Goal: Transaction & Acquisition: Purchase product/service

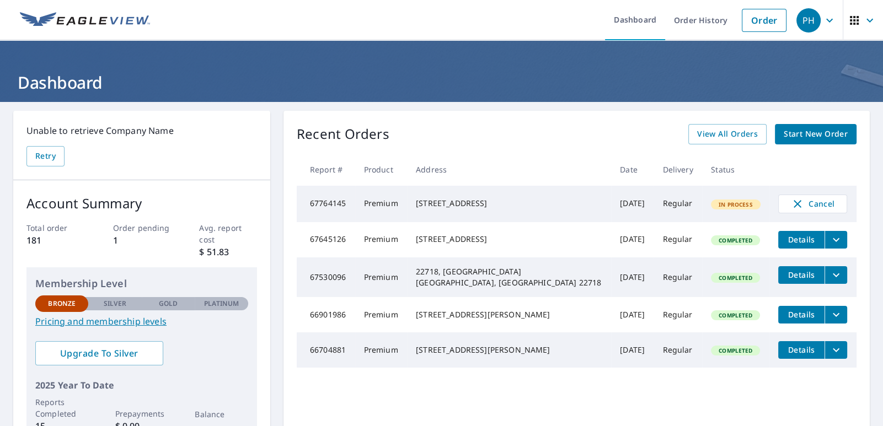
click at [211, 248] on p "$ 51.83" at bounding box center [227, 251] width 57 height 13
click at [220, 250] on p "$ 51.83" at bounding box center [227, 251] width 57 height 13
click at [217, 250] on p "$ 51.83" at bounding box center [227, 251] width 57 height 13
click at [796, 134] on span "Start New Order" at bounding box center [816, 134] width 64 height 14
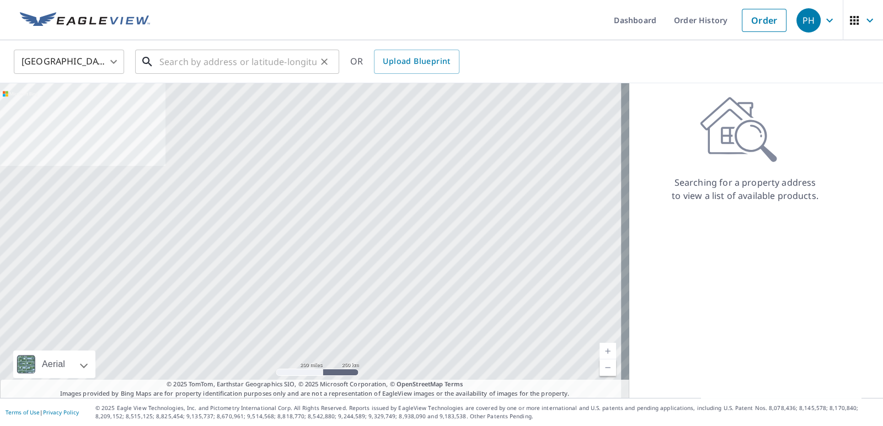
click at [204, 67] on input "text" at bounding box center [237, 61] width 157 height 31
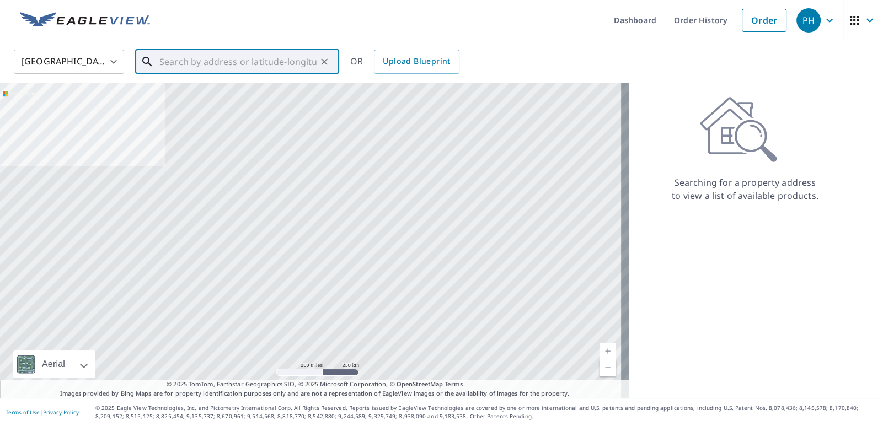
click at [171, 62] on input "text" at bounding box center [237, 61] width 157 height 31
click at [184, 57] on input "text" at bounding box center [237, 61] width 157 height 31
click at [228, 61] on input "text" at bounding box center [237, 61] width 157 height 31
click at [246, 62] on input "text" at bounding box center [237, 61] width 157 height 31
click at [228, 63] on input "text" at bounding box center [237, 61] width 157 height 31
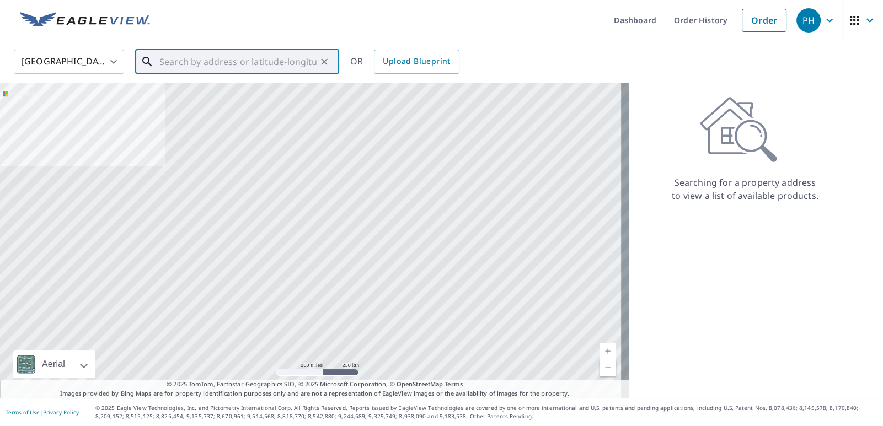
click at [212, 64] on input "text" at bounding box center [237, 61] width 157 height 31
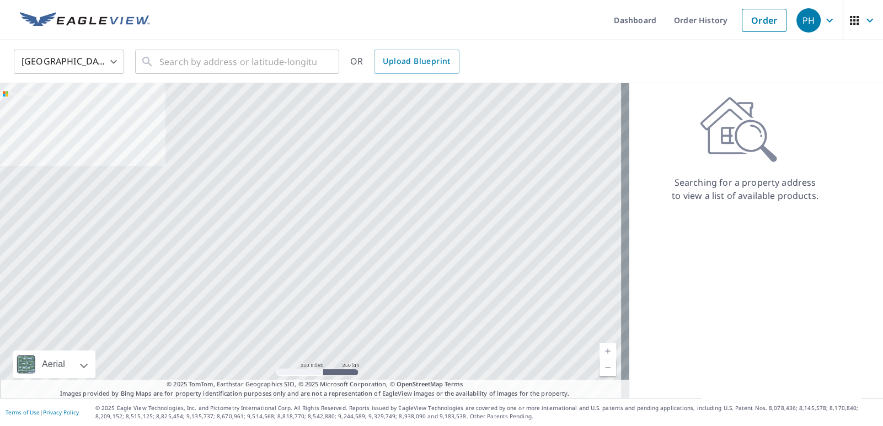
click at [679, 264] on div "Searching for a property address to view a list of available products." at bounding box center [745, 240] width 232 height 315
click at [250, 68] on input "text" at bounding box center [237, 61] width 157 height 31
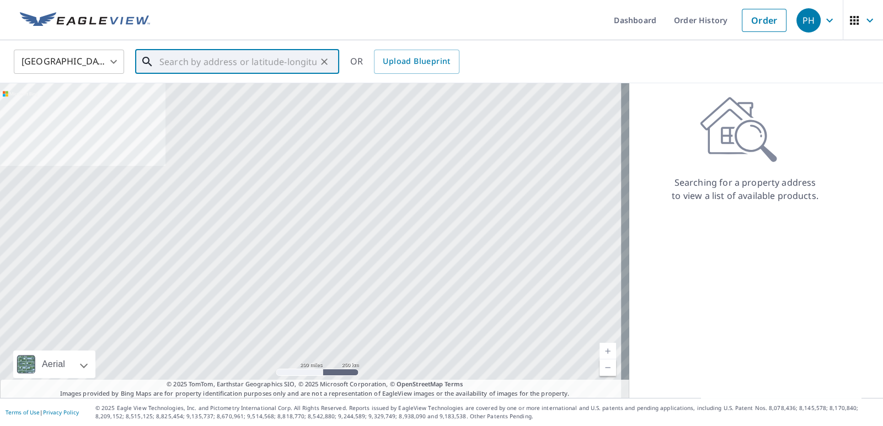
click at [213, 62] on input "text" at bounding box center [237, 61] width 157 height 31
click at [196, 66] on input "text" at bounding box center [237, 61] width 157 height 31
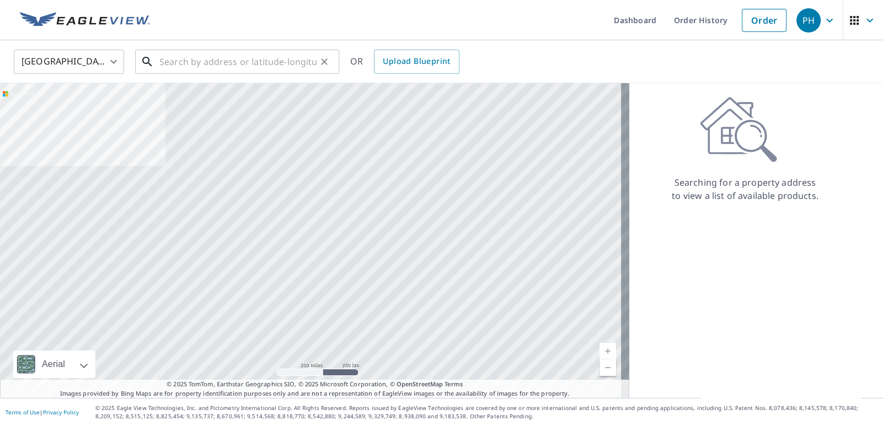
click at [175, 58] on input "text" at bounding box center [237, 61] width 157 height 31
click at [668, 219] on div "Searching for a property address to view a list of available products." at bounding box center [745, 240] width 232 height 315
click at [215, 56] on input "text" at bounding box center [237, 61] width 157 height 31
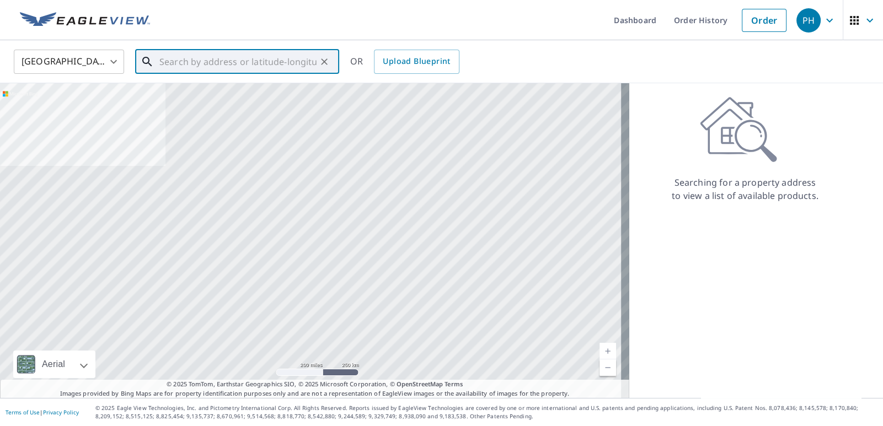
click at [248, 63] on input "text" at bounding box center [237, 61] width 157 height 31
click at [219, 58] on input "text" at bounding box center [237, 61] width 157 height 31
click at [194, 61] on input "text" at bounding box center [237, 61] width 157 height 31
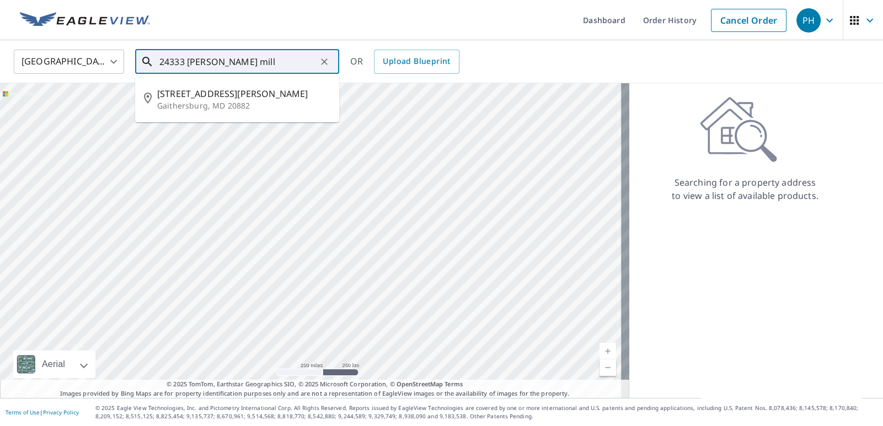
click at [232, 97] on span "[STREET_ADDRESS][PERSON_NAME]" at bounding box center [243, 93] width 173 height 13
type input "[STREET_ADDRESS][PERSON_NAME]"
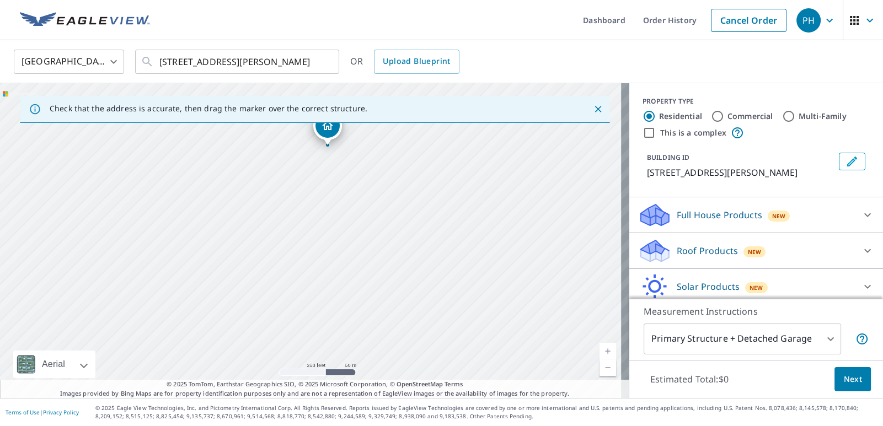
drag, startPoint x: 301, startPoint y: 307, endPoint x: 310, endPoint y: 239, distance: 68.9
click at [310, 239] on div "[STREET_ADDRESS][PERSON_NAME]" at bounding box center [314, 240] width 629 height 315
drag, startPoint x: 338, startPoint y: 288, endPoint x: 403, endPoint y: 180, distance: 125.9
click at [403, 180] on div "[STREET_ADDRESS][PERSON_NAME]" at bounding box center [314, 240] width 629 height 315
drag, startPoint x: 263, startPoint y: 192, endPoint x: 296, endPoint y: 297, distance: 109.7
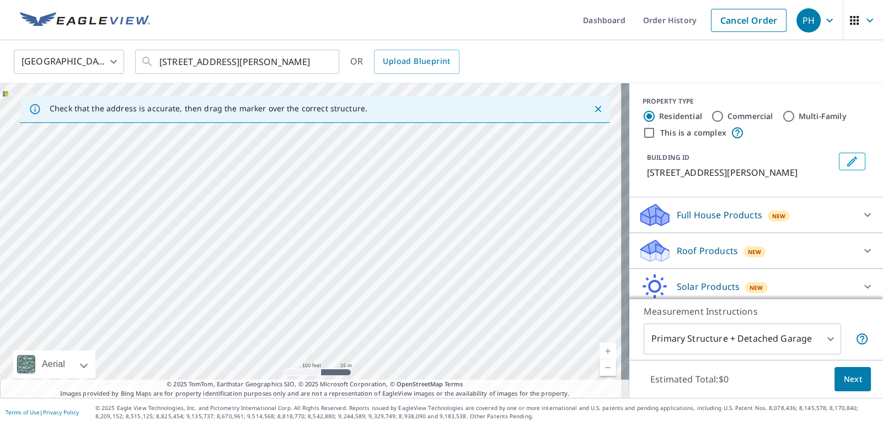
click at [296, 297] on div "[STREET_ADDRESS][PERSON_NAME]" at bounding box center [314, 240] width 629 height 315
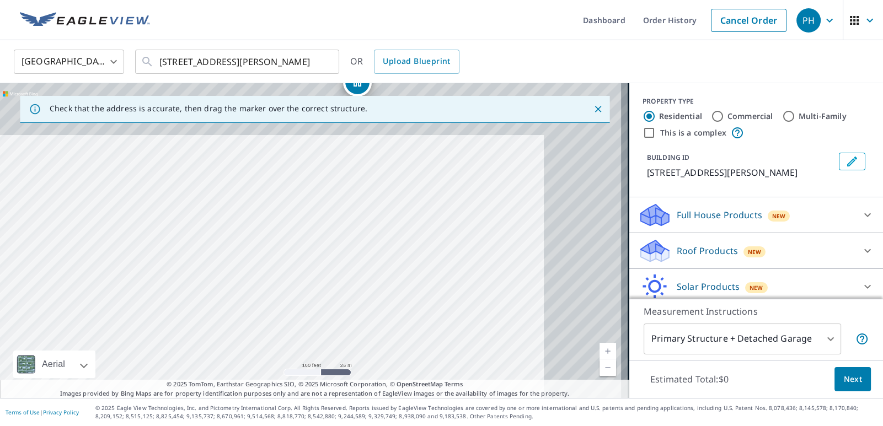
drag, startPoint x: 433, startPoint y: 197, endPoint x: 255, endPoint y: 368, distance: 246.8
click at [255, 368] on div "[STREET_ADDRESS][PERSON_NAME]" at bounding box center [314, 240] width 629 height 315
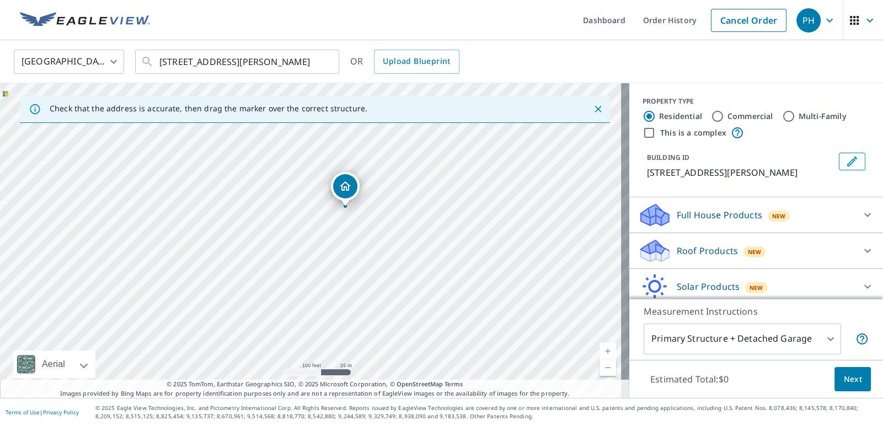
drag, startPoint x: 395, startPoint y: 259, endPoint x: 403, endPoint y: 352, distance: 94.1
click at [403, 352] on div "[STREET_ADDRESS][PERSON_NAME]" at bounding box center [314, 240] width 629 height 315
drag, startPoint x: 283, startPoint y: 245, endPoint x: 308, endPoint y: 289, distance: 50.4
click at [308, 289] on div "[STREET_ADDRESS][PERSON_NAME]" at bounding box center [314, 240] width 629 height 315
drag, startPoint x: 320, startPoint y: 295, endPoint x: 358, endPoint y: 256, distance: 54.6
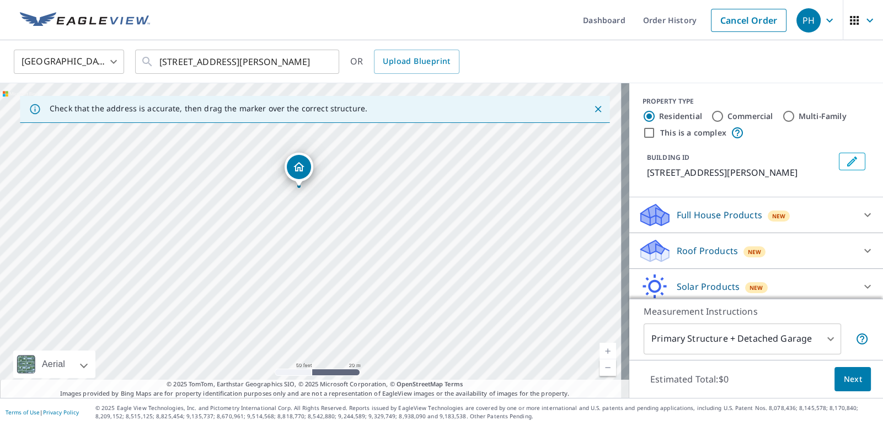
click at [358, 256] on div "[STREET_ADDRESS][PERSON_NAME]" at bounding box center [314, 240] width 629 height 315
drag, startPoint x: 344, startPoint y: 238, endPoint x: 352, endPoint y: 266, distance: 28.9
click at [352, 266] on div "[STREET_ADDRESS][PERSON_NAME]" at bounding box center [314, 240] width 629 height 315
drag, startPoint x: 334, startPoint y: 257, endPoint x: 390, endPoint y: 260, distance: 55.8
click at [390, 260] on div "[STREET_ADDRESS][PERSON_NAME]" at bounding box center [314, 240] width 629 height 315
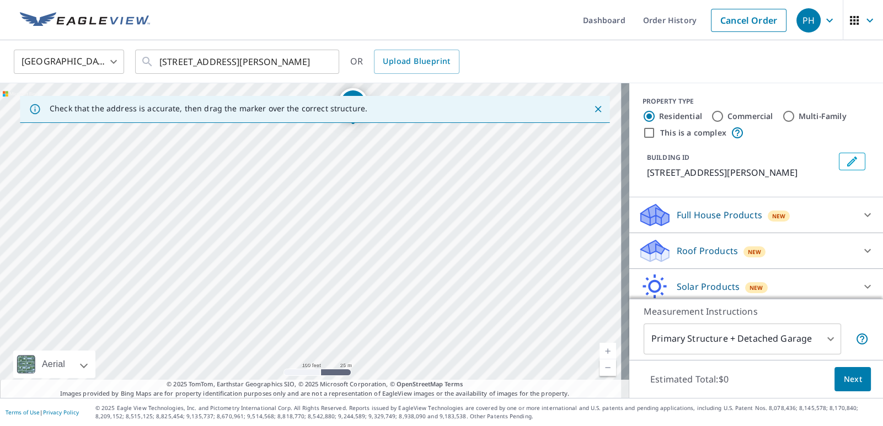
drag, startPoint x: 401, startPoint y: 234, endPoint x: 354, endPoint y: 185, distance: 67.5
click at [354, 185] on div "[STREET_ADDRESS][PERSON_NAME]" at bounding box center [314, 240] width 629 height 315
drag, startPoint x: 389, startPoint y: 225, endPoint x: 314, endPoint y: 368, distance: 161.8
click at [314, 368] on div "[STREET_ADDRESS][PERSON_NAME]" at bounding box center [314, 240] width 629 height 315
drag, startPoint x: 332, startPoint y: 214, endPoint x: 334, endPoint y: 249, distance: 34.8
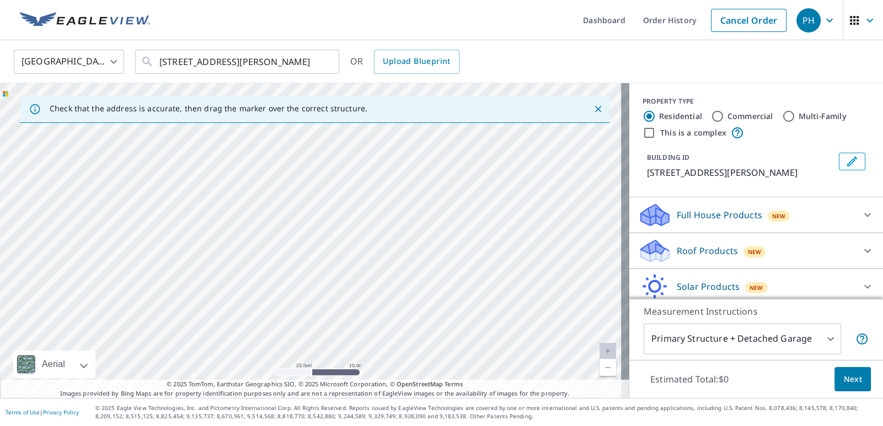
click at [334, 249] on div "[STREET_ADDRESS][PERSON_NAME]" at bounding box center [314, 240] width 629 height 315
click at [603, 370] on link "Current Level 20, Zoom Out" at bounding box center [607, 367] width 17 height 17
drag, startPoint x: 328, startPoint y: 227, endPoint x: 313, endPoint y: 211, distance: 21.5
click at [313, 211] on div "[STREET_ADDRESS][PERSON_NAME]" at bounding box center [314, 240] width 629 height 315
drag, startPoint x: 308, startPoint y: 214, endPoint x: 297, endPoint y: 312, distance: 98.2
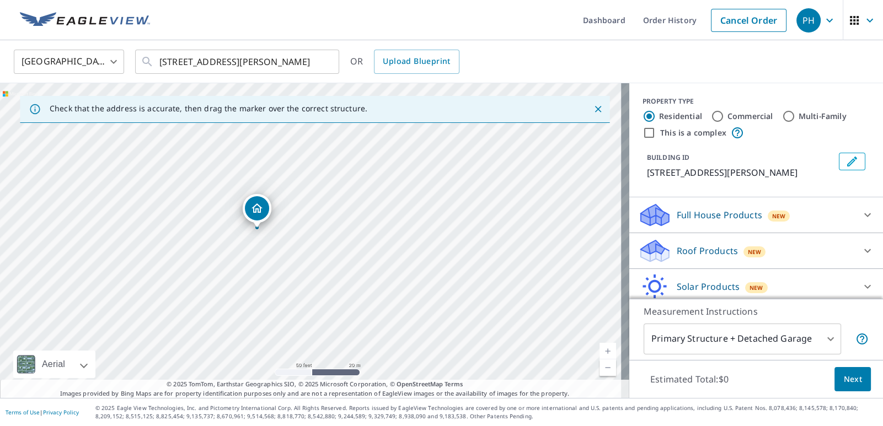
click at [297, 312] on div "[STREET_ADDRESS][PERSON_NAME]" at bounding box center [314, 240] width 629 height 315
drag, startPoint x: 311, startPoint y: 322, endPoint x: 303, endPoint y: 240, distance: 82.0
click at [303, 240] on div "[STREET_ADDRESS][PERSON_NAME]" at bounding box center [314, 240] width 629 height 315
drag, startPoint x: 280, startPoint y: 234, endPoint x: 306, endPoint y: 294, distance: 66.0
click at [306, 294] on div "[STREET_ADDRESS][PERSON_NAME]" at bounding box center [314, 240] width 629 height 315
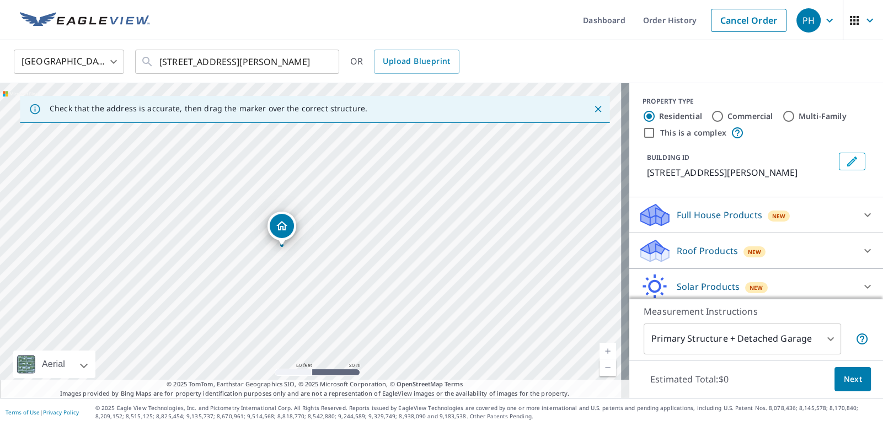
drag, startPoint x: 297, startPoint y: 262, endPoint x: 316, endPoint y: 289, distance: 33.5
click at [301, 293] on div "[STREET_ADDRESS][PERSON_NAME]" at bounding box center [314, 240] width 629 height 315
drag, startPoint x: 342, startPoint y: 275, endPoint x: 609, endPoint y: 96, distance: 320.7
click at [609, 96] on div "Check that the address is accurate, then drag the marker over the correct struc…" at bounding box center [314, 240] width 629 height 315
click at [367, 253] on div "[STREET_ADDRESS][PERSON_NAME]" at bounding box center [314, 240] width 629 height 315
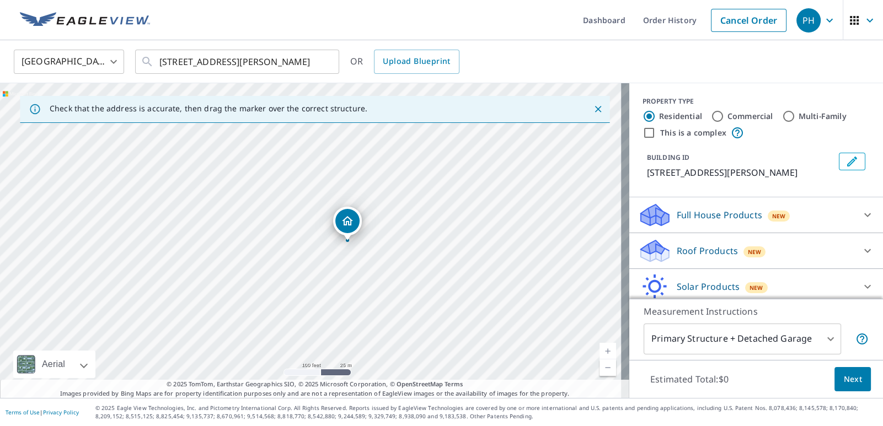
click at [349, 244] on div "[STREET_ADDRESS][PERSON_NAME]" at bounding box center [314, 240] width 629 height 315
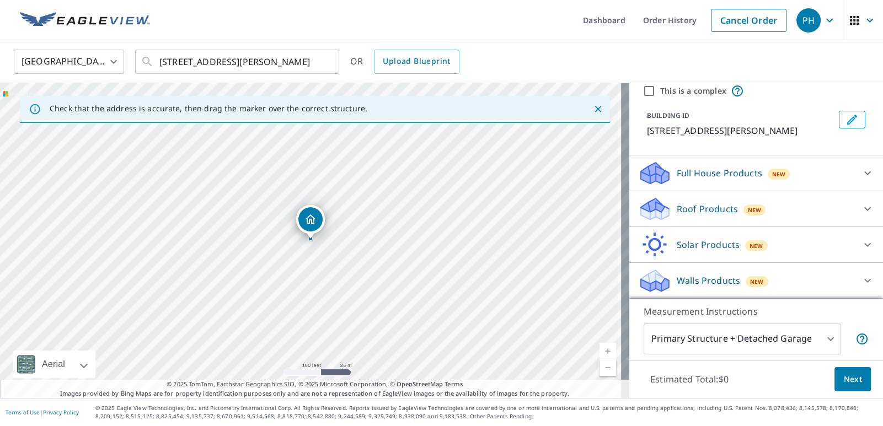
click at [811, 166] on div "Full House Products New" at bounding box center [746, 173] width 216 height 26
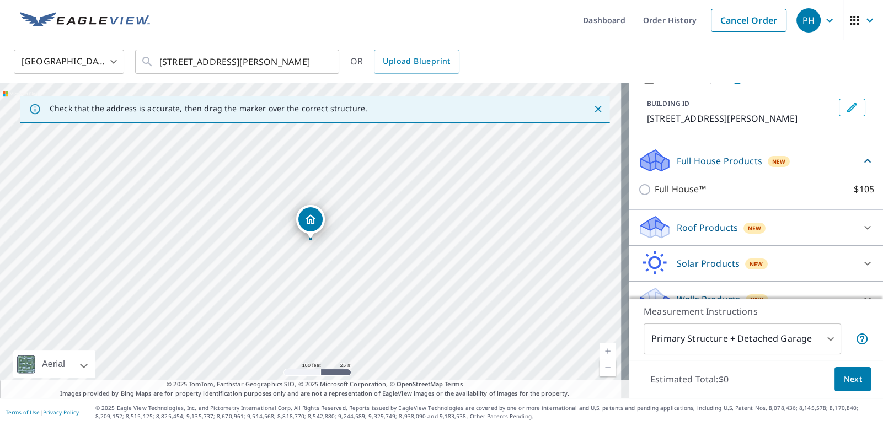
click at [706, 234] on p "Roof Products" at bounding box center [707, 227] width 61 height 13
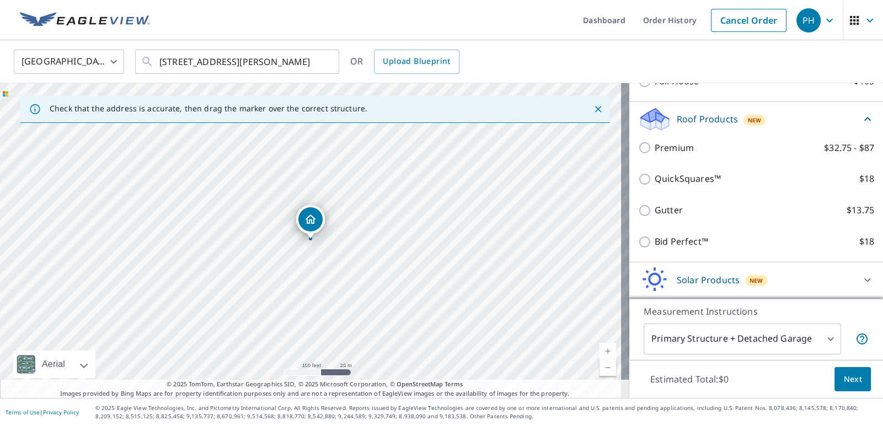
scroll to position [164, 0]
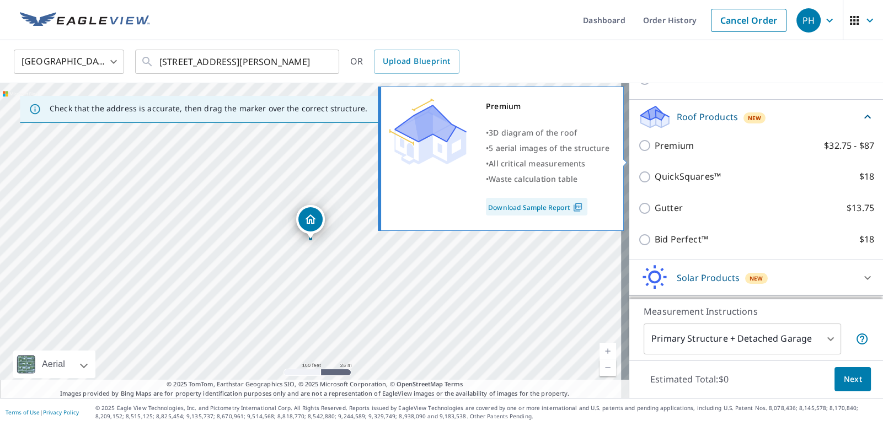
click at [678, 153] on p "Premium" at bounding box center [673, 146] width 39 height 14
click at [654, 152] on input "Premium $32.75 - $87" at bounding box center [646, 145] width 17 height 13
checkbox input "true"
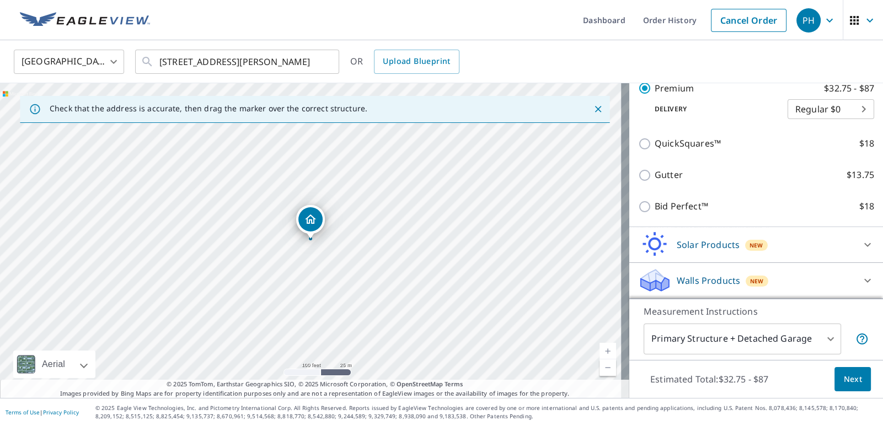
scroll to position [252, 0]
click at [846, 385] on span "Next" at bounding box center [852, 380] width 19 height 14
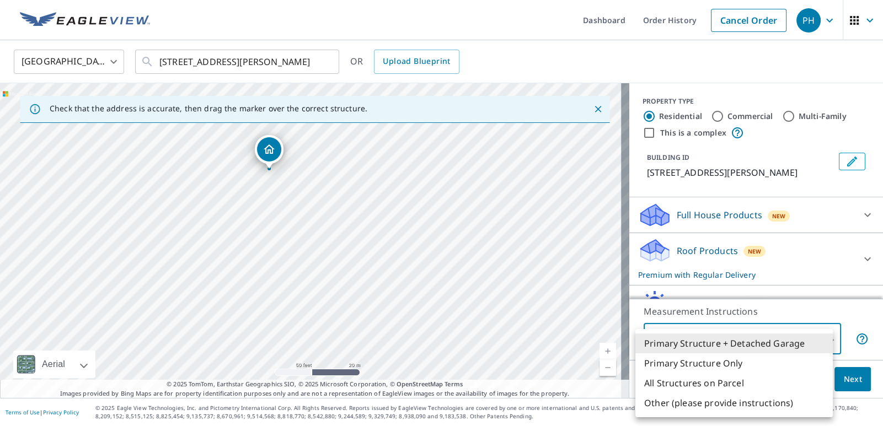
click at [749, 335] on body "PH PH Dashboard Order History Cancel Order PH [GEOGRAPHIC_DATA] [GEOGRAPHIC_DAT…" at bounding box center [441, 213] width 883 height 426
click at [719, 361] on li "Primary Structure Only" at bounding box center [733, 363] width 197 height 20
type input "2"
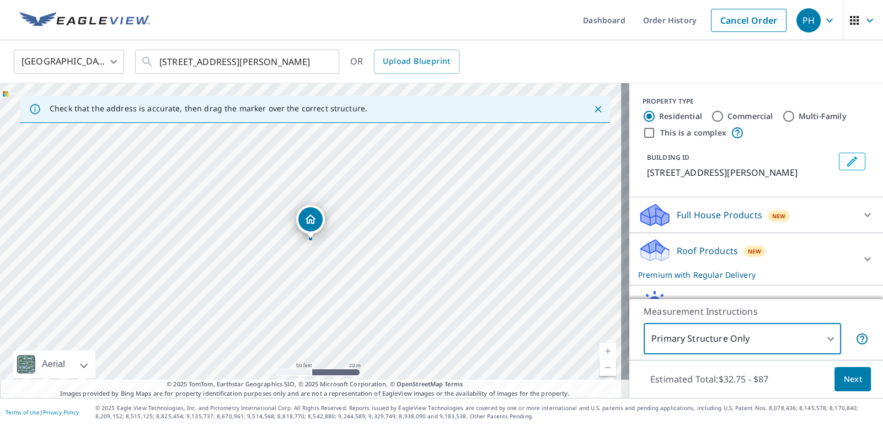
click at [856, 378] on button "Next" at bounding box center [852, 379] width 36 height 25
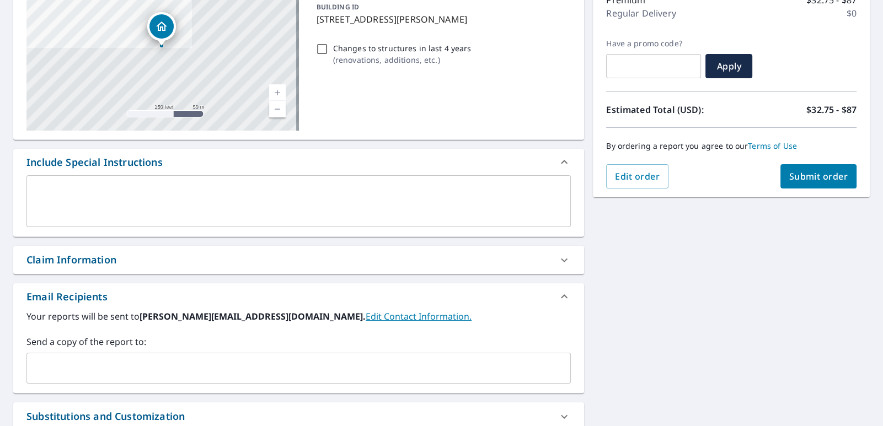
scroll to position [165, 0]
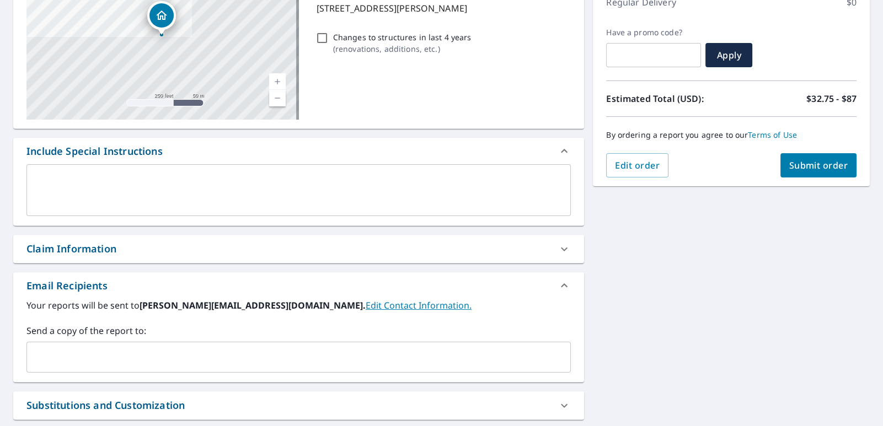
click at [77, 344] on div "​" at bounding box center [298, 357] width 544 height 31
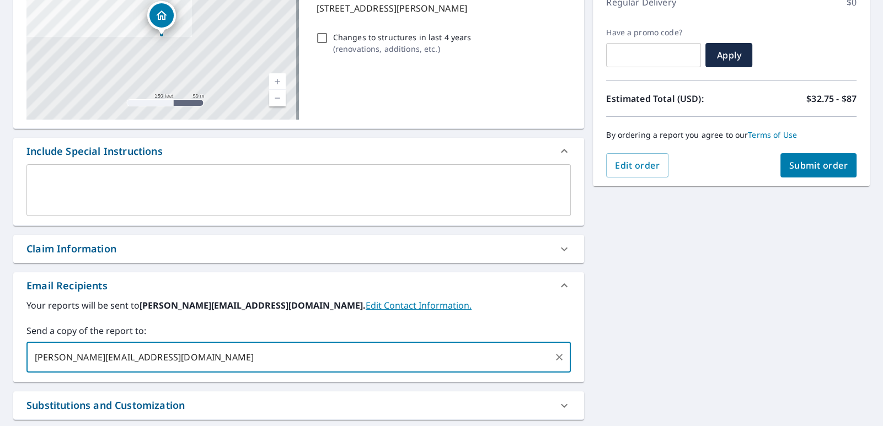
type input "[PERSON_NAME][EMAIL_ADDRESS][DOMAIN_NAME]"
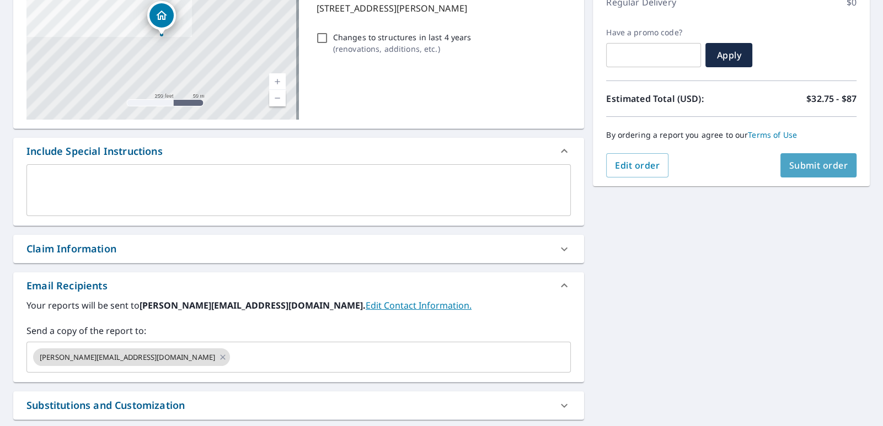
click at [818, 170] on span "Submit order" at bounding box center [818, 165] width 59 height 12
